Goal: Information Seeking & Learning: Learn about a topic

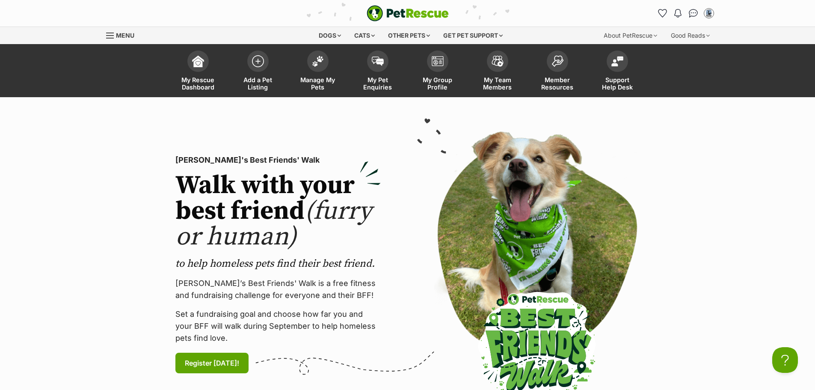
drag, startPoint x: 320, startPoint y: 58, endPoint x: 370, endPoint y: 178, distance: 129.6
click at [320, 58] on img at bounding box center [318, 61] width 12 height 11
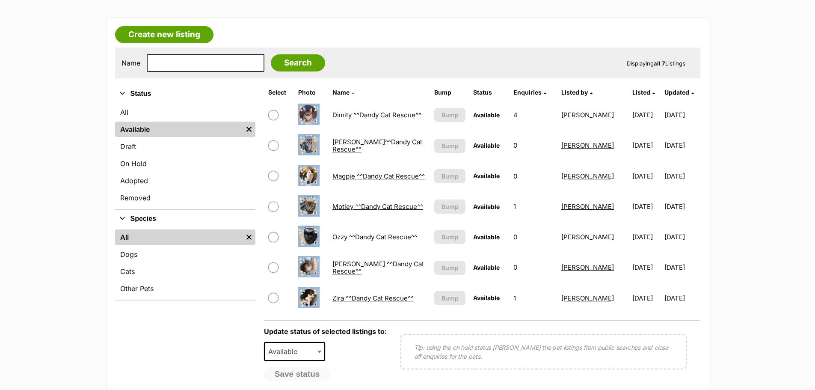
click at [346, 237] on link "Ozzy ^^Dandy Cat Rescue^^" at bounding box center [374, 237] width 85 height 8
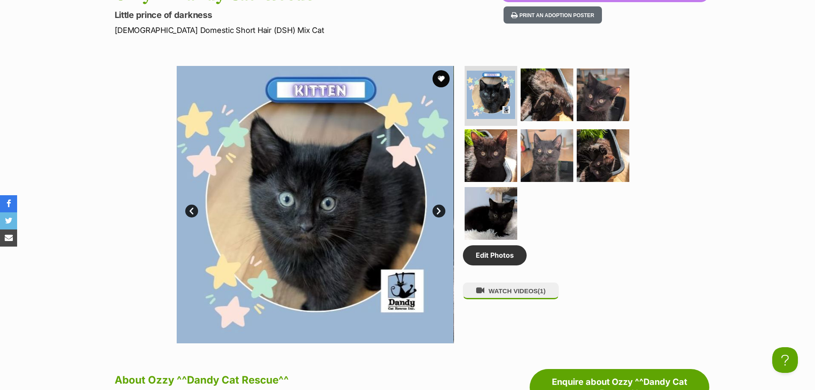
click at [441, 212] on link "Next" at bounding box center [438, 210] width 13 height 13
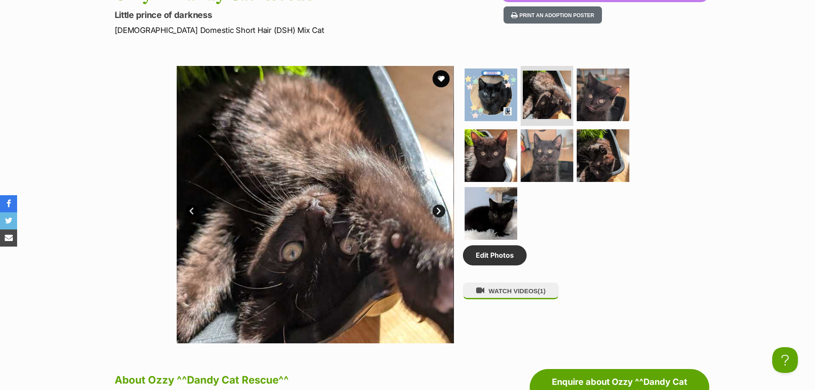
click at [441, 212] on link "Next" at bounding box center [438, 210] width 13 height 13
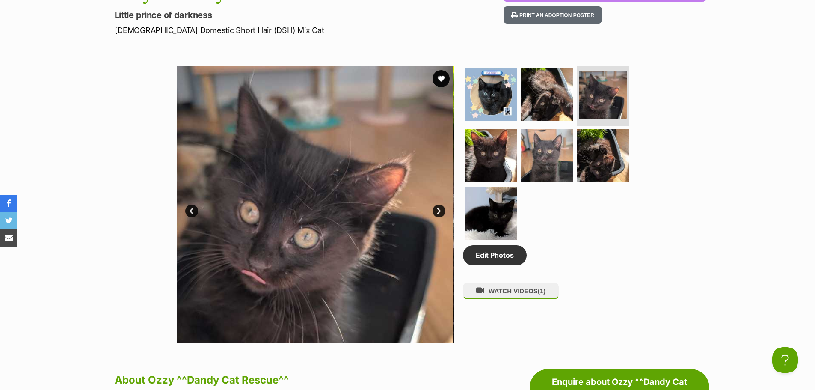
click at [441, 212] on link "Next" at bounding box center [438, 210] width 13 height 13
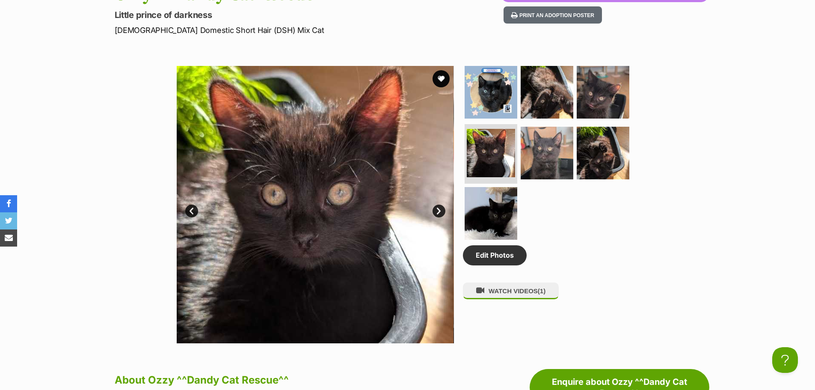
click at [441, 212] on link "Next" at bounding box center [438, 210] width 13 height 13
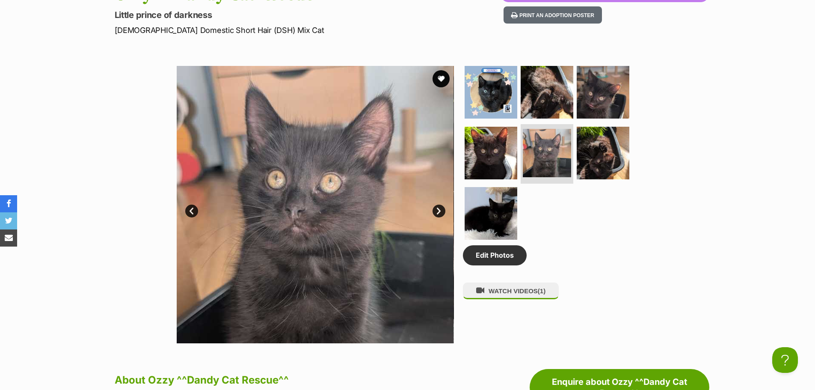
click at [441, 212] on link "Next" at bounding box center [438, 210] width 13 height 13
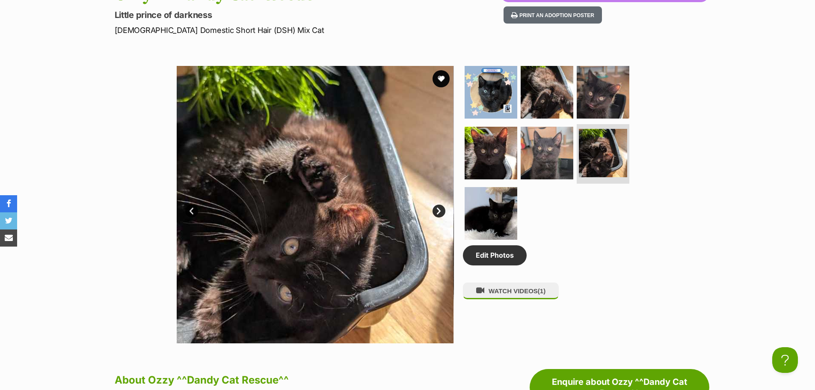
click at [441, 212] on link "Next" at bounding box center [438, 210] width 13 height 13
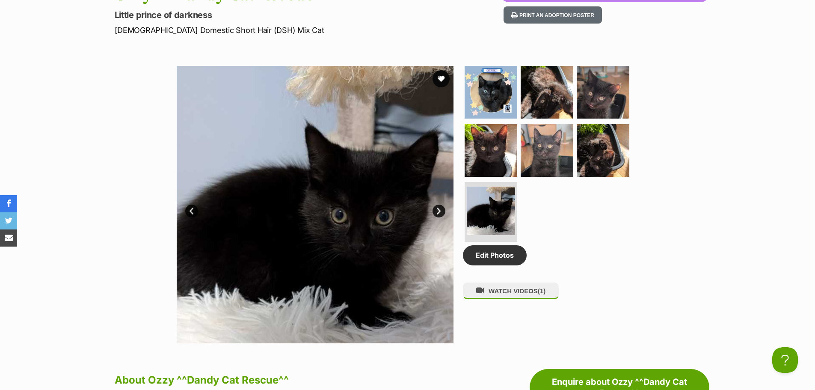
click at [441, 212] on link "Next" at bounding box center [438, 210] width 13 height 13
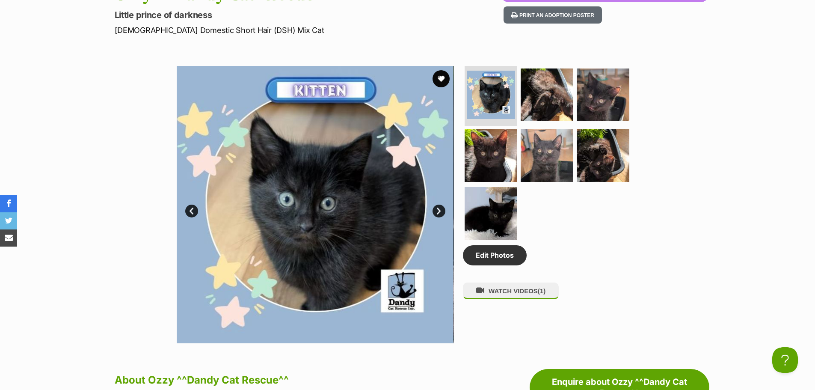
scroll to position [171, 0]
